Goal: Task Accomplishment & Management: Use online tool/utility

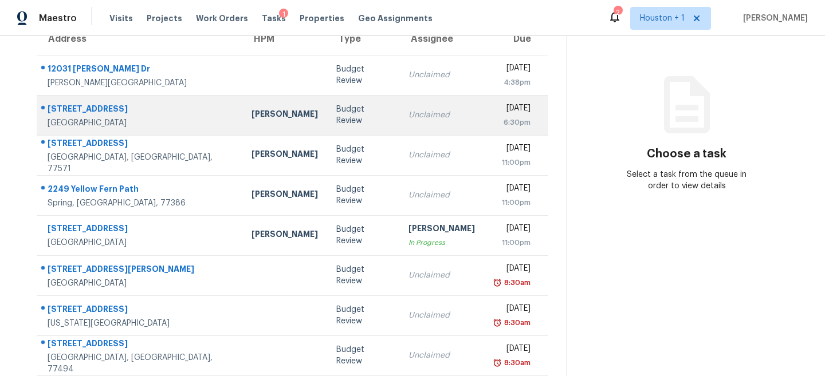
scroll to position [119, 0]
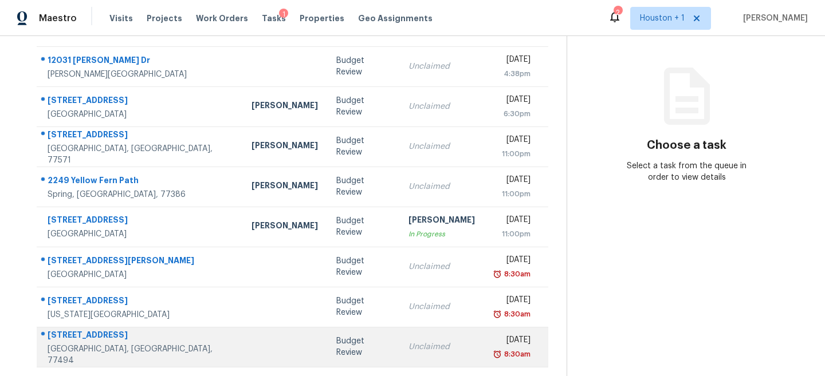
click at [336, 351] on div "Budget Review" at bounding box center [363, 347] width 54 height 23
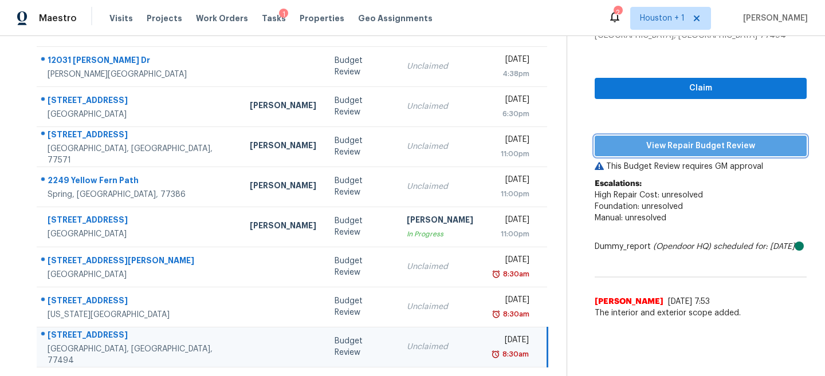
click at [719, 146] on span "View Repair Budget Review" at bounding box center [701, 146] width 194 height 14
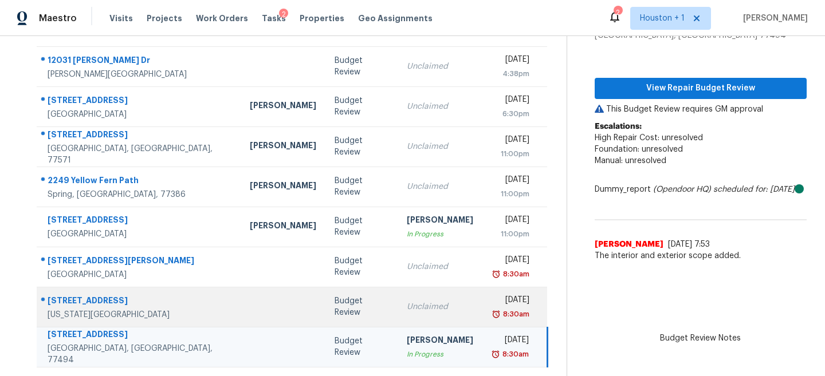
click at [331, 315] on td "Budget Review" at bounding box center [361, 307] width 72 height 40
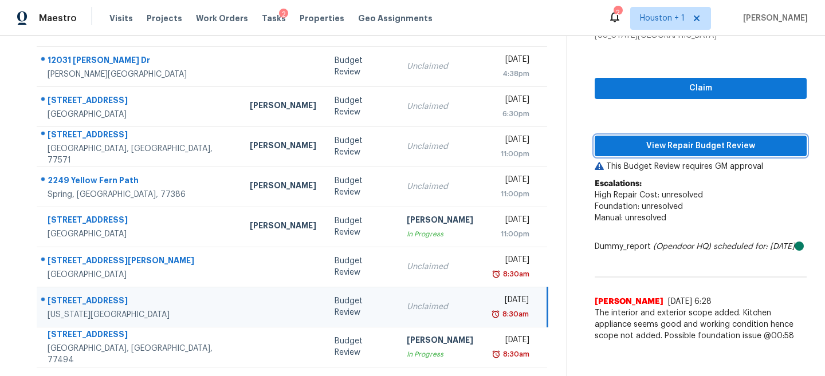
click at [716, 143] on span "View Repair Budget Review" at bounding box center [701, 146] width 194 height 14
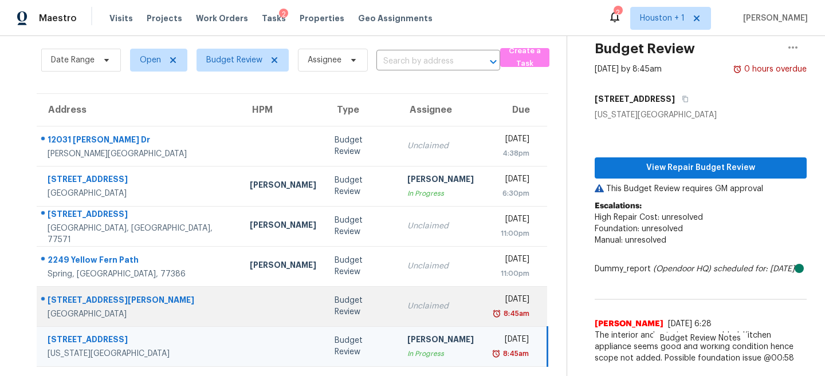
click at [407, 305] on div "Unclaimed" at bounding box center [440, 306] width 66 height 11
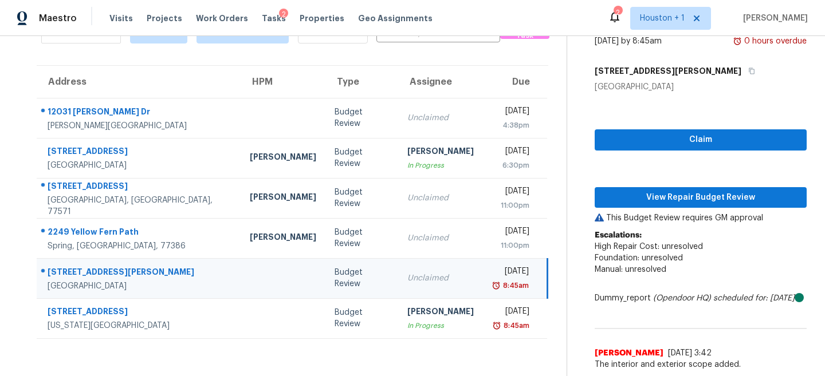
scroll to position [37, 0]
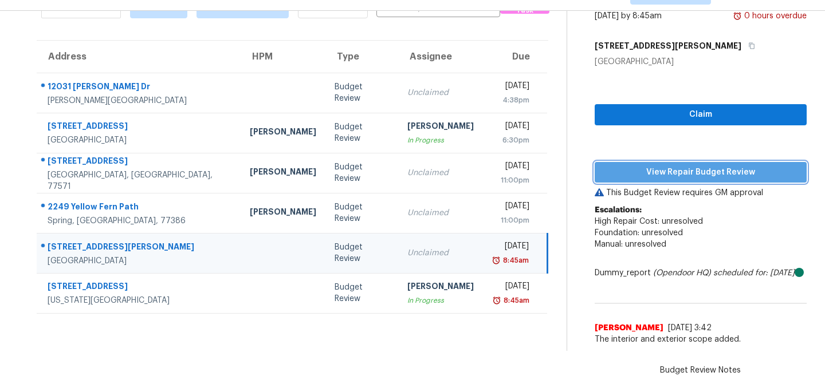
click at [719, 166] on span "View Repair Budget Review" at bounding box center [701, 173] width 194 height 14
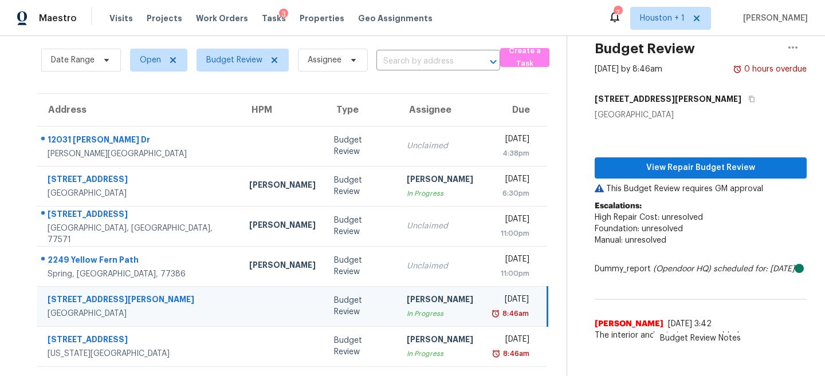
scroll to position [38, 0]
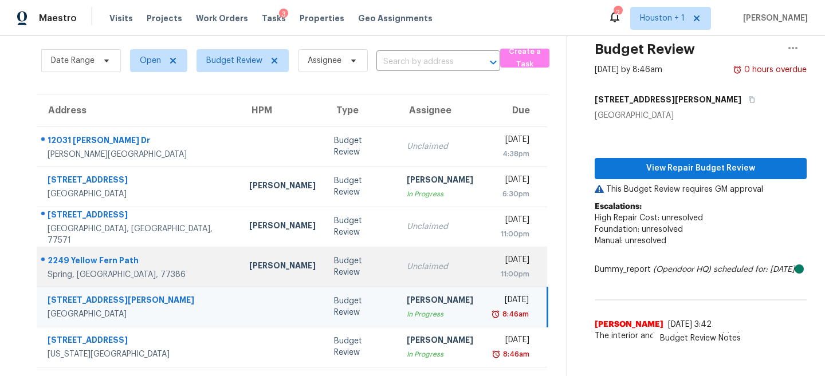
click at [334, 264] on div "Budget Review" at bounding box center [361, 266] width 54 height 23
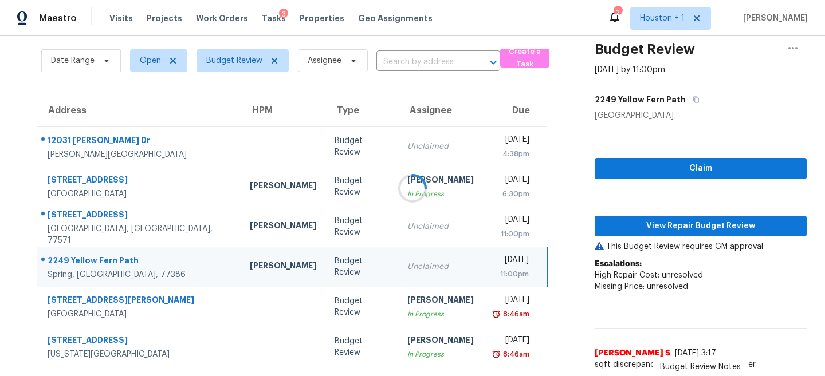
scroll to position [67, 0]
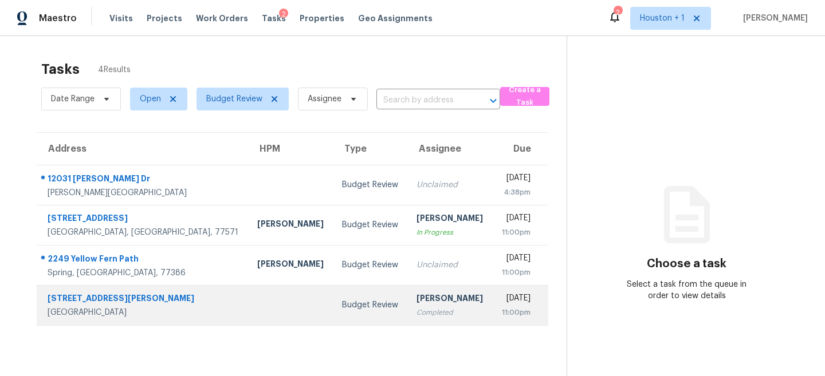
click at [493, 290] on td "Fri, Aug 22nd 2025 11:00pm" at bounding box center [521, 305] width 56 height 40
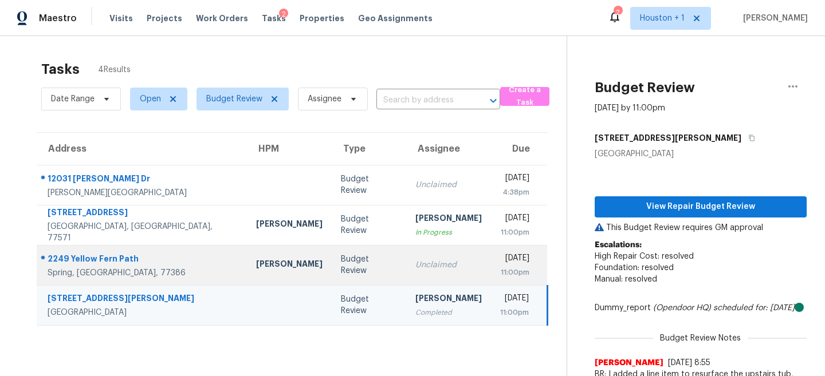
click at [426, 267] on td "Unclaimed" at bounding box center [448, 265] width 85 height 40
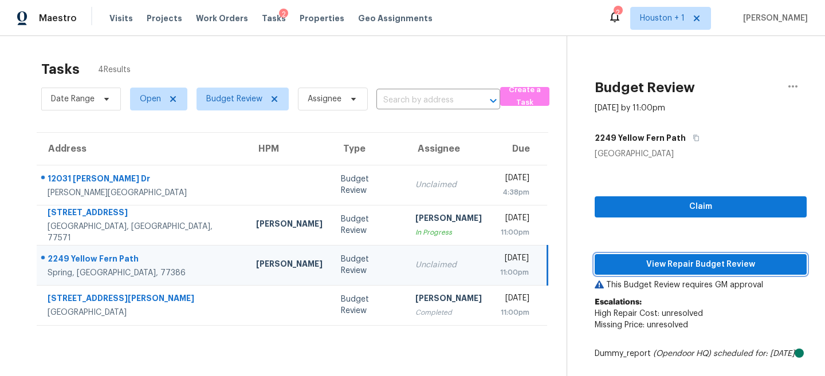
click at [652, 266] on span "View Repair Budget Review" at bounding box center [701, 265] width 194 height 14
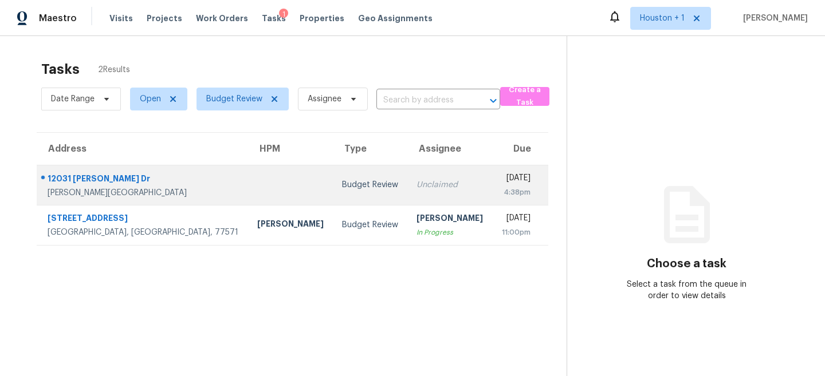
click at [416, 181] on div "Unclaimed" at bounding box center [449, 184] width 66 height 11
